Goal: Navigation & Orientation: Find specific page/section

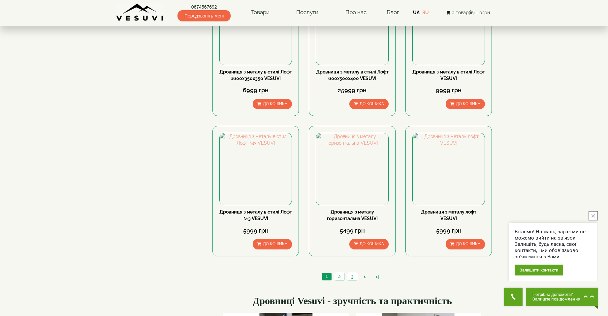
scroll to position [550, 0]
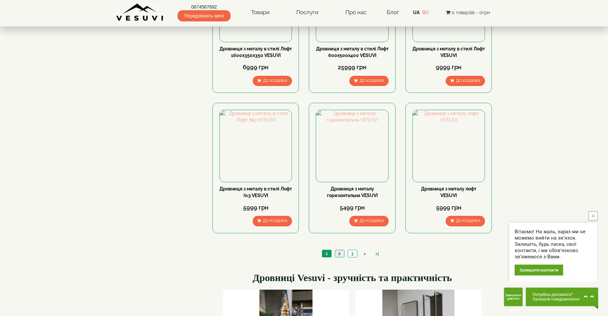
click at [343, 252] on link "2" at bounding box center [339, 253] width 9 height 7
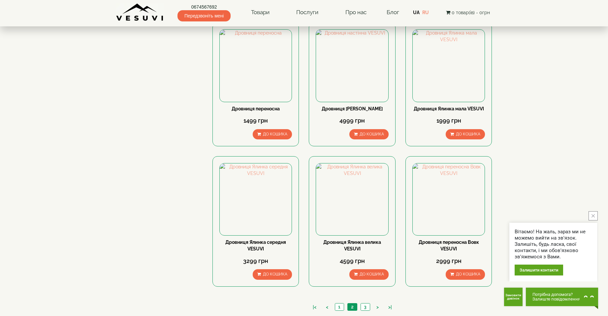
scroll to position [550, 0]
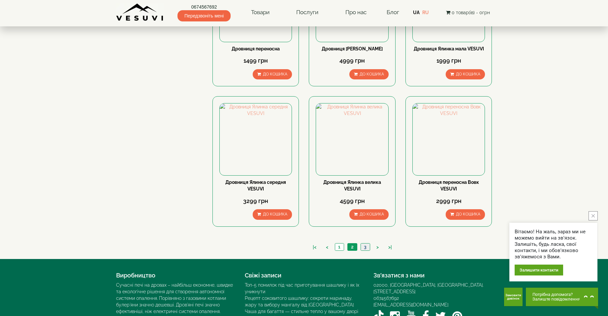
click at [367, 249] on link "3" at bounding box center [364, 247] width 9 height 7
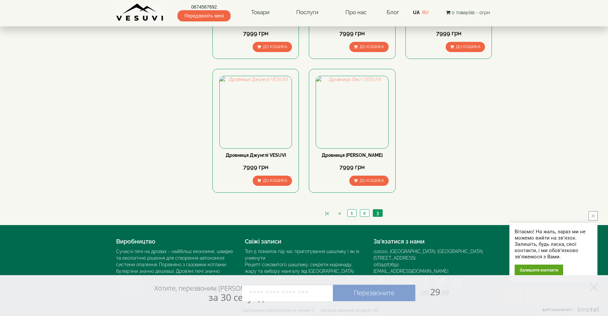
scroll to position [446, 0]
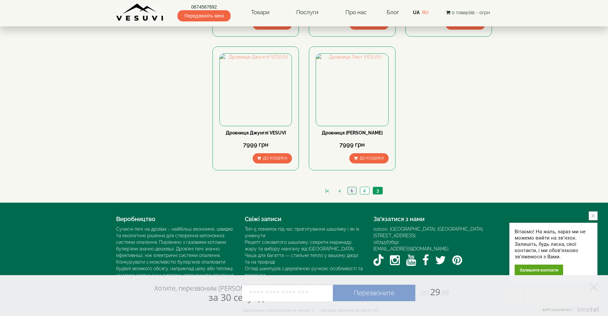
click at [349, 188] on link "1" at bounding box center [351, 190] width 9 height 7
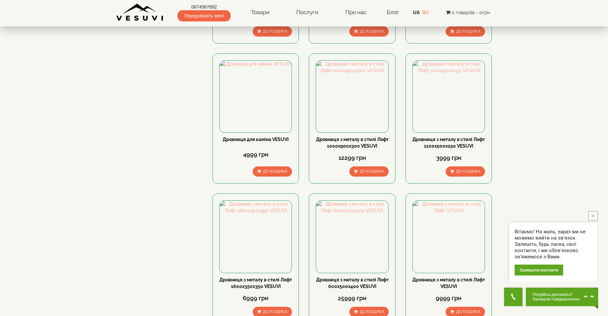
scroll to position [385, 0]
